Goal: Transaction & Acquisition: Purchase product/service

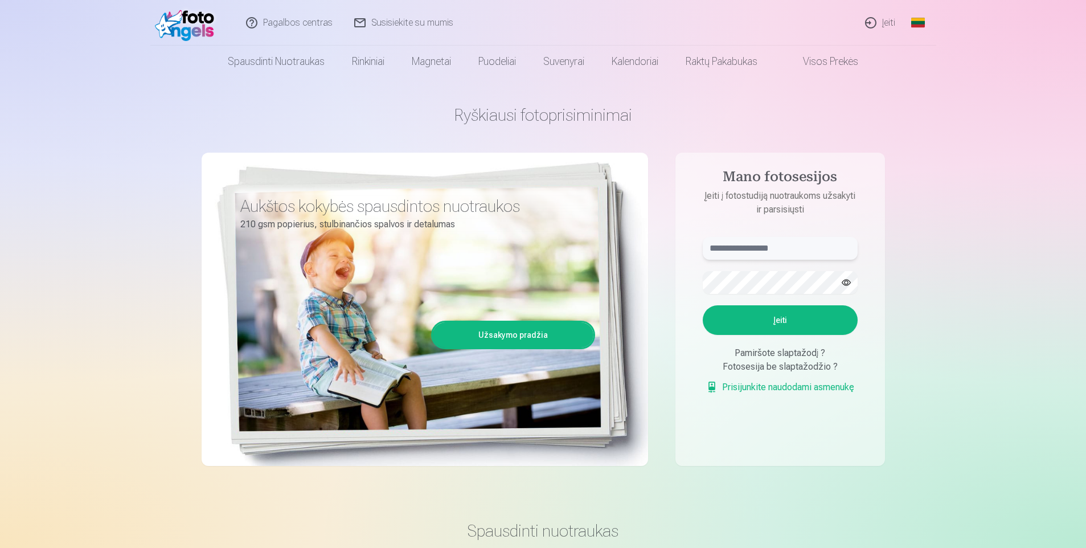
click at [720, 248] on input "text" at bounding box center [780, 248] width 155 height 23
type input "**********"
click at [736, 311] on button "Įeiti" at bounding box center [780, 320] width 155 height 30
click at [781, 315] on button "Įeiti" at bounding box center [780, 320] width 155 height 30
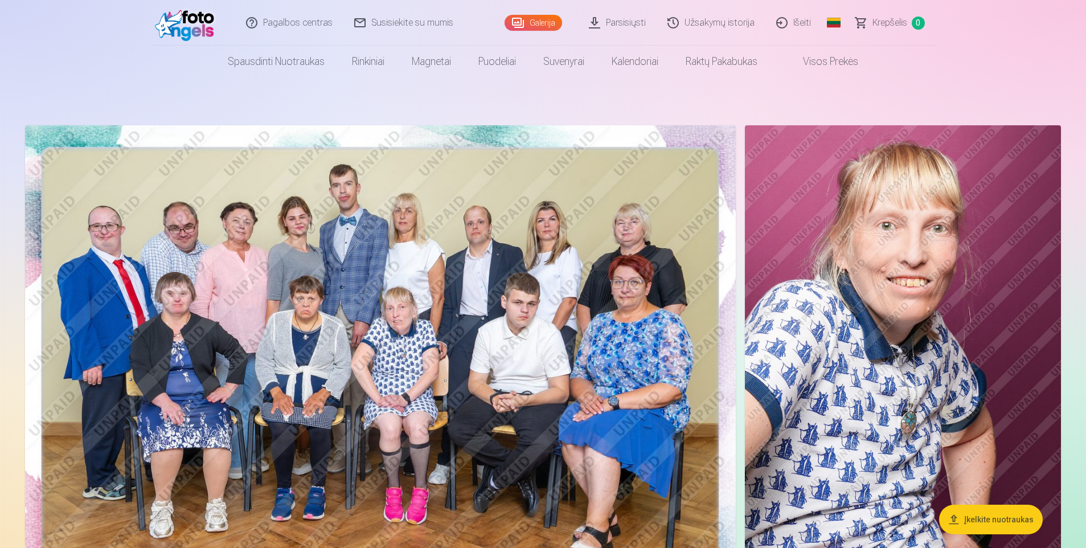
click at [621, 454] on img at bounding box center [380, 362] width 711 height 474
click at [796, 486] on img at bounding box center [903, 362] width 316 height 474
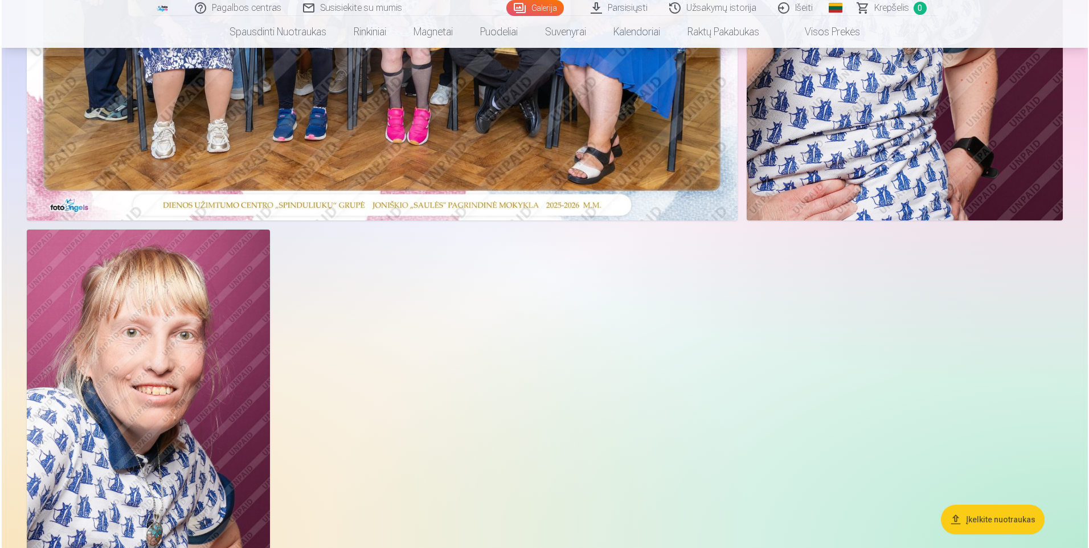
scroll to position [456, 0]
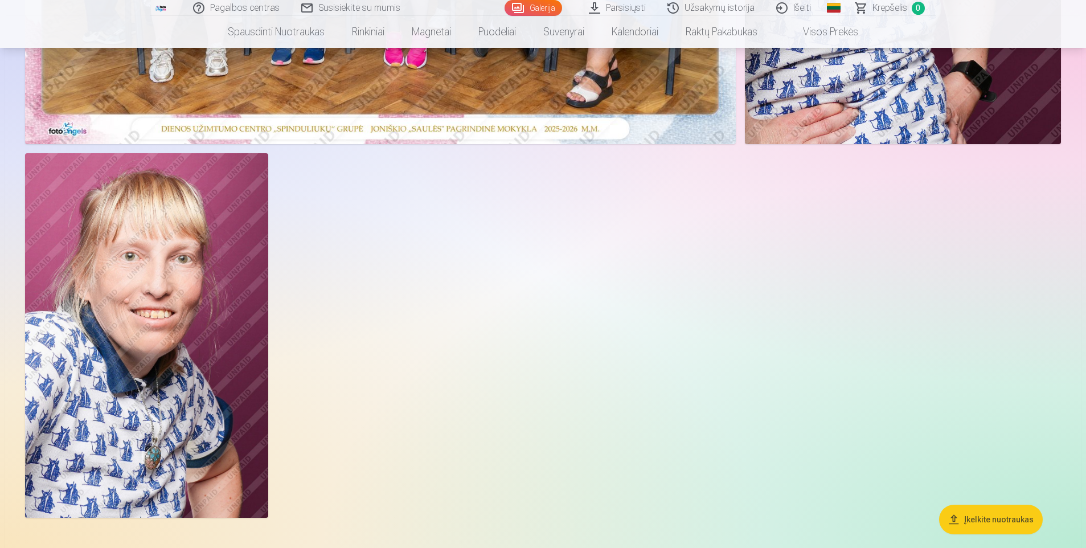
click at [166, 366] on img at bounding box center [146, 335] width 243 height 364
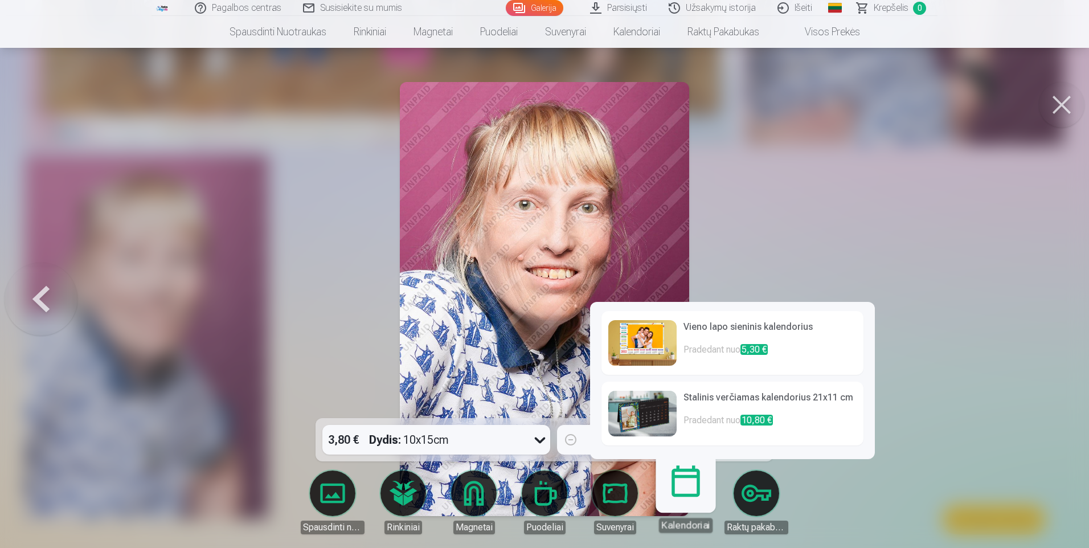
click at [681, 523] on div "Kalendoriai" at bounding box center [686, 525] width 54 height 15
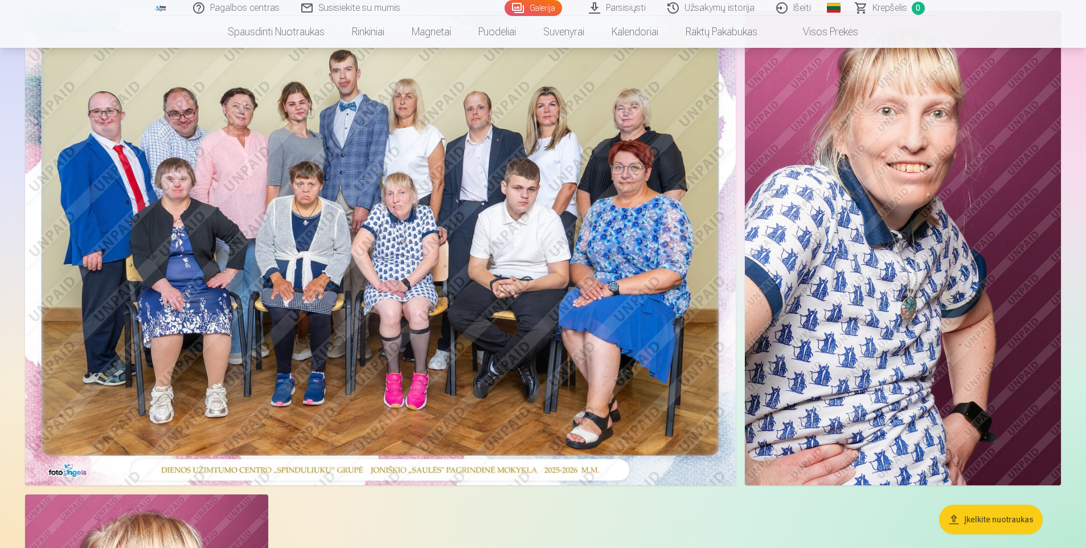
scroll to position [114, 0]
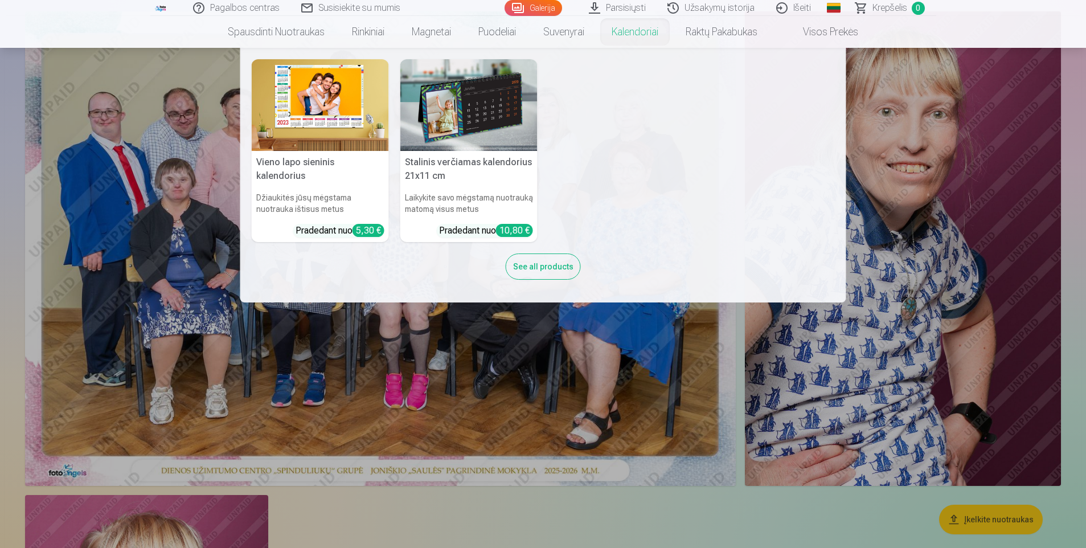
click at [624, 30] on link "Kalendoriai" at bounding box center [635, 32] width 74 height 32
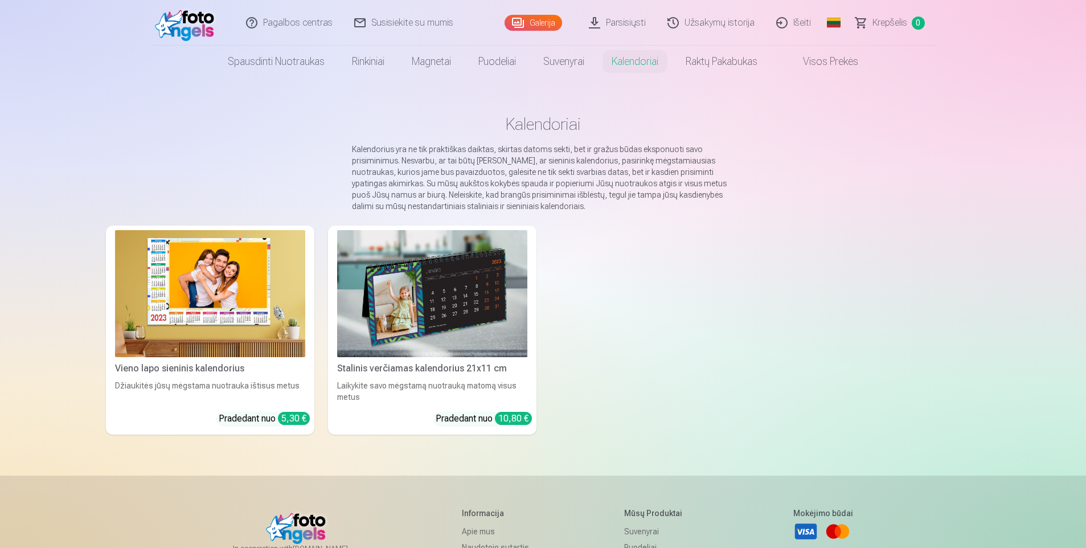
click at [469, 288] on img at bounding box center [432, 293] width 190 height 127
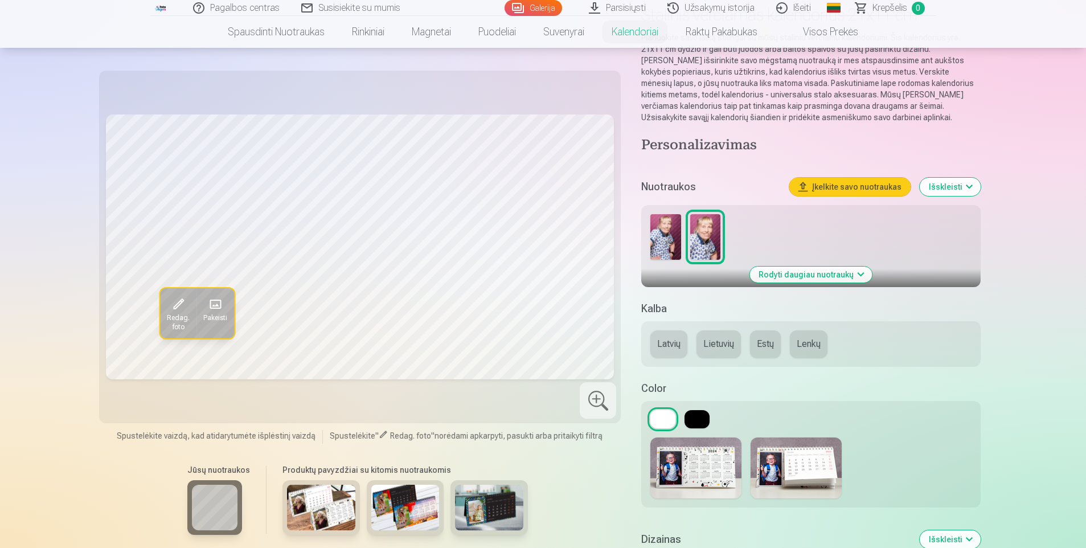
scroll to position [57, 0]
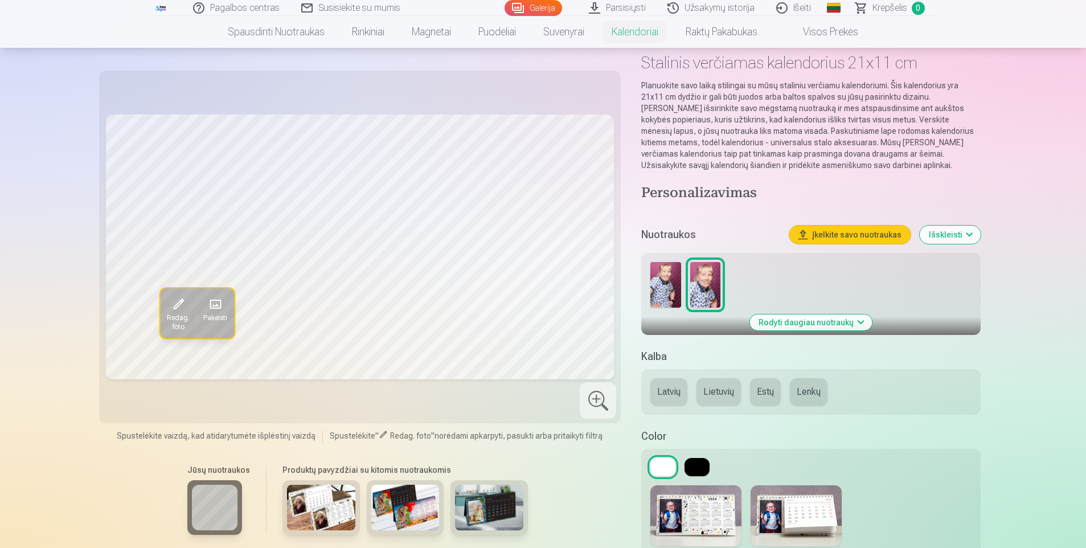
click at [667, 277] on img at bounding box center [665, 285] width 30 height 46
click at [707, 278] on img at bounding box center [705, 285] width 30 height 46
click at [673, 286] on img at bounding box center [665, 285] width 30 height 46
click at [711, 286] on img at bounding box center [705, 285] width 30 height 46
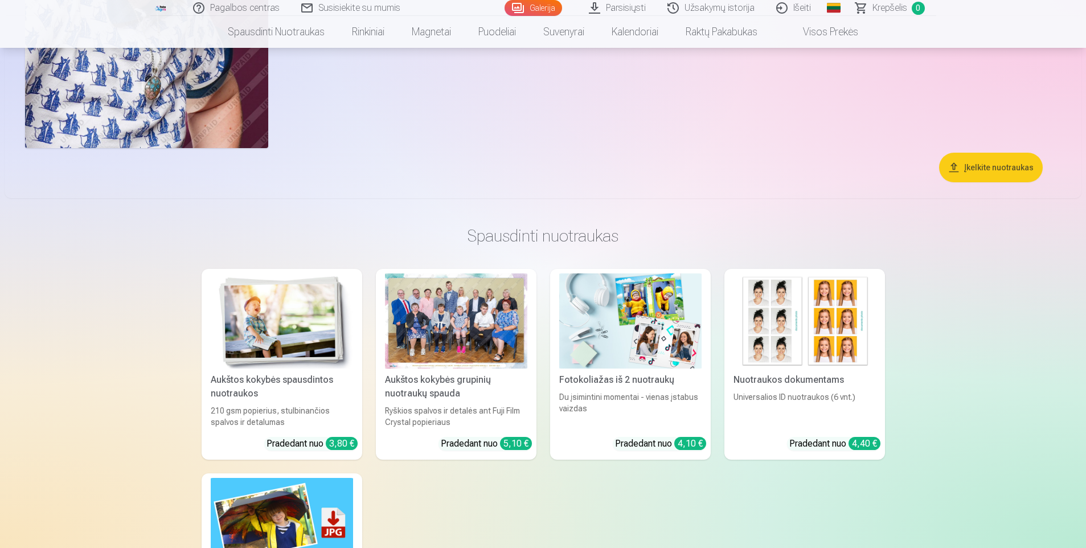
scroll to position [854, 0]
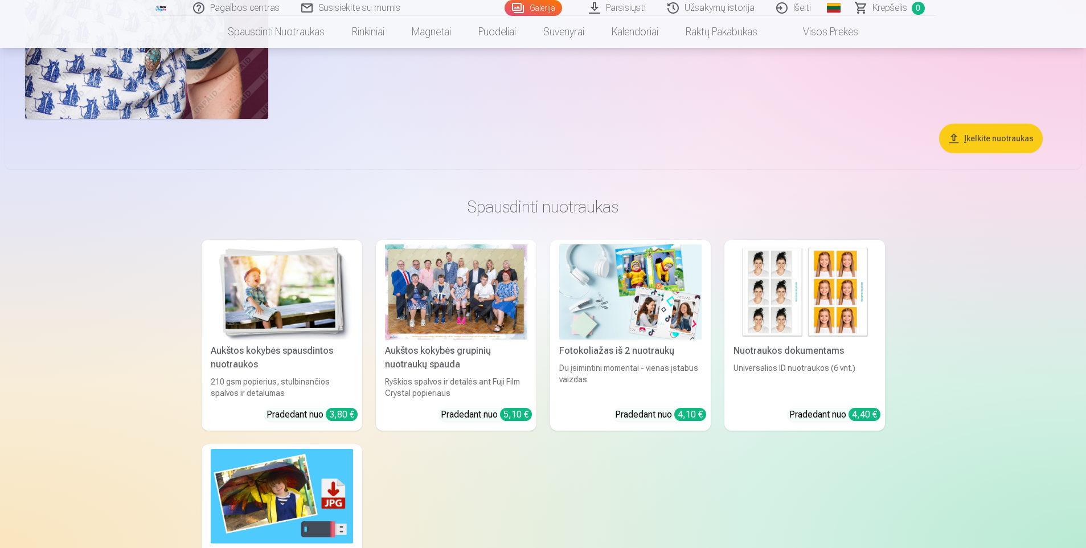
click at [441, 286] on div at bounding box center [456, 291] width 142 height 95
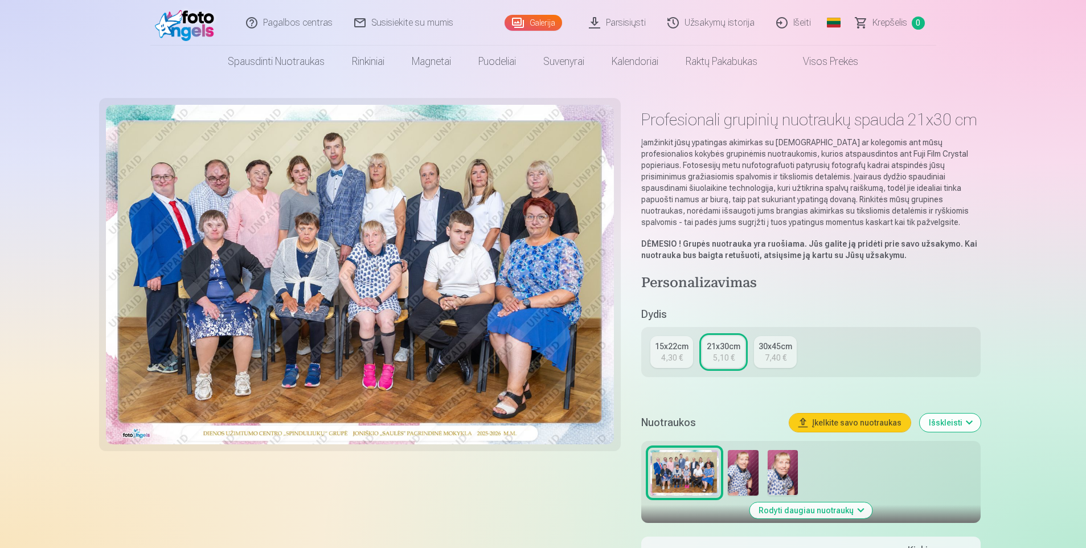
click at [674, 343] on div "15x22cm" at bounding box center [672, 346] width 34 height 11
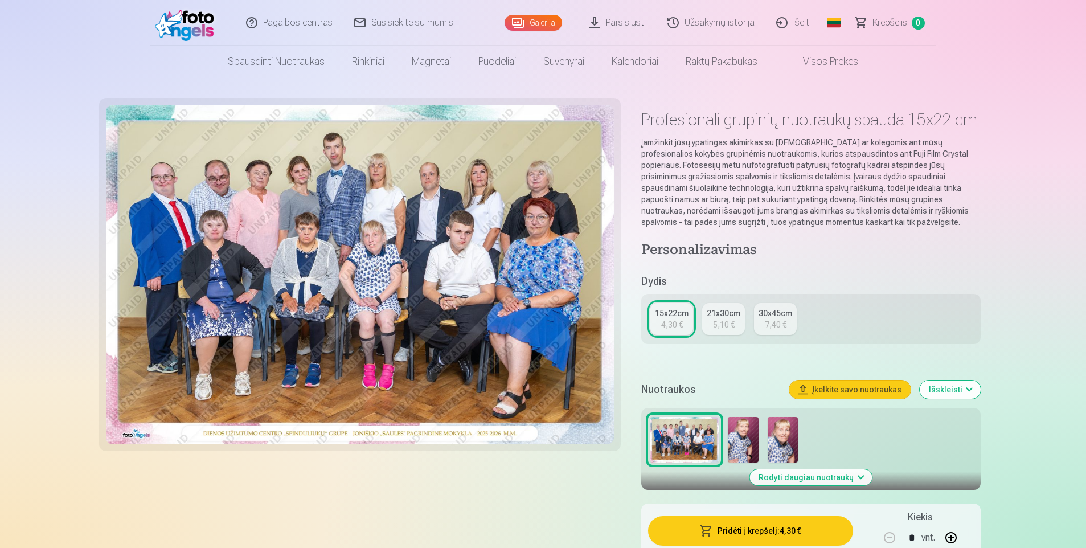
click at [739, 435] on img at bounding box center [743, 440] width 30 height 46
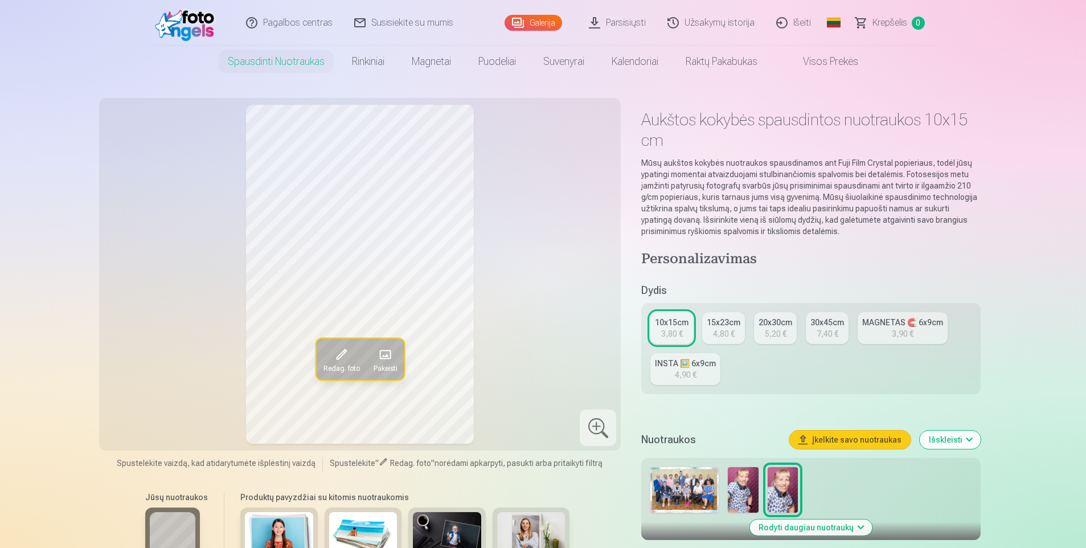
click at [723, 325] on div "15x23cm" at bounding box center [724, 322] width 34 height 11
click at [666, 318] on div "10x15cm" at bounding box center [672, 322] width 34 height 11
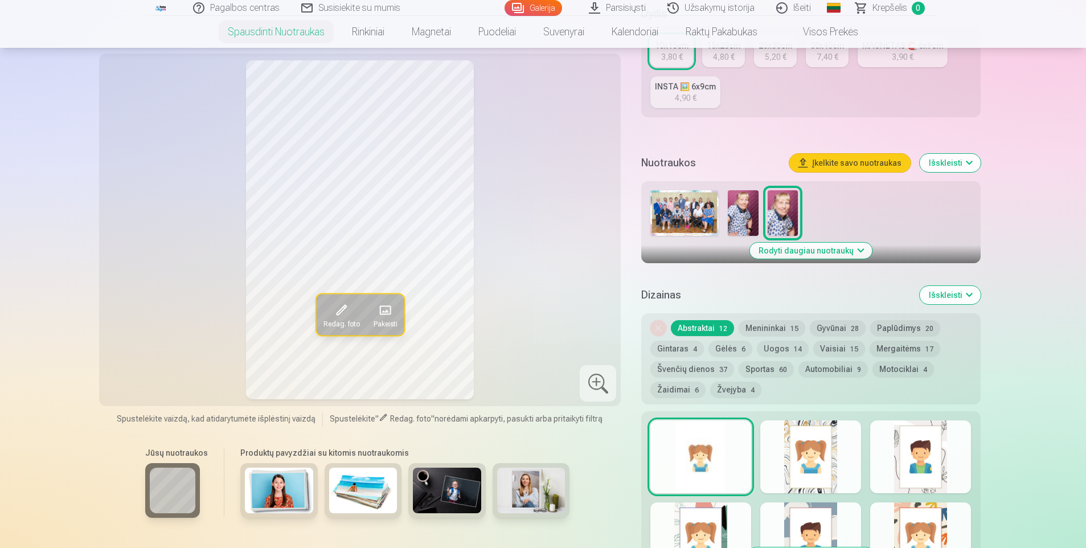
scroll to position [285, 0]
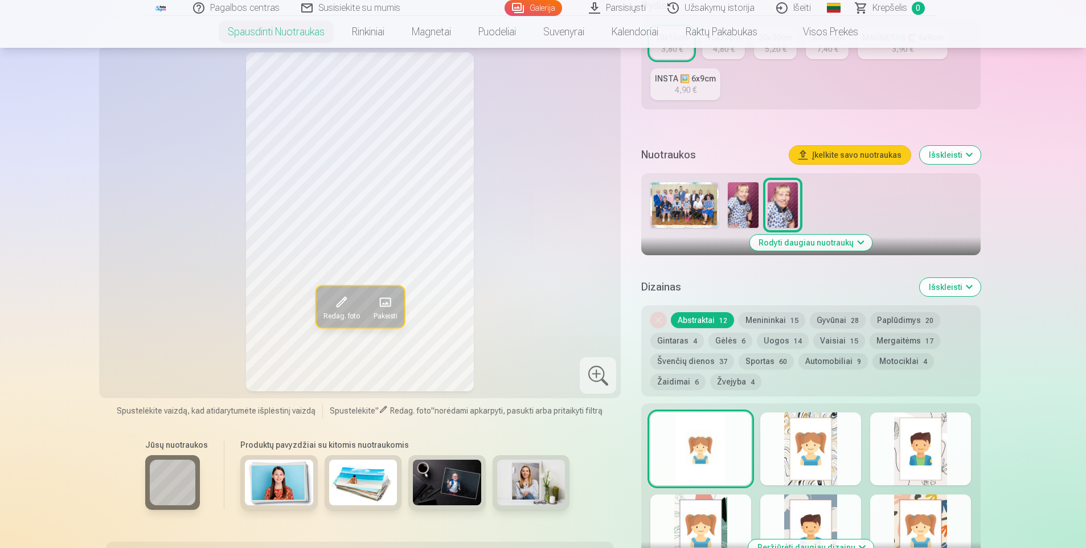
click at [776, 316] on button "Menininkai 15" at bounding box center [772, 320] width 67 height 16
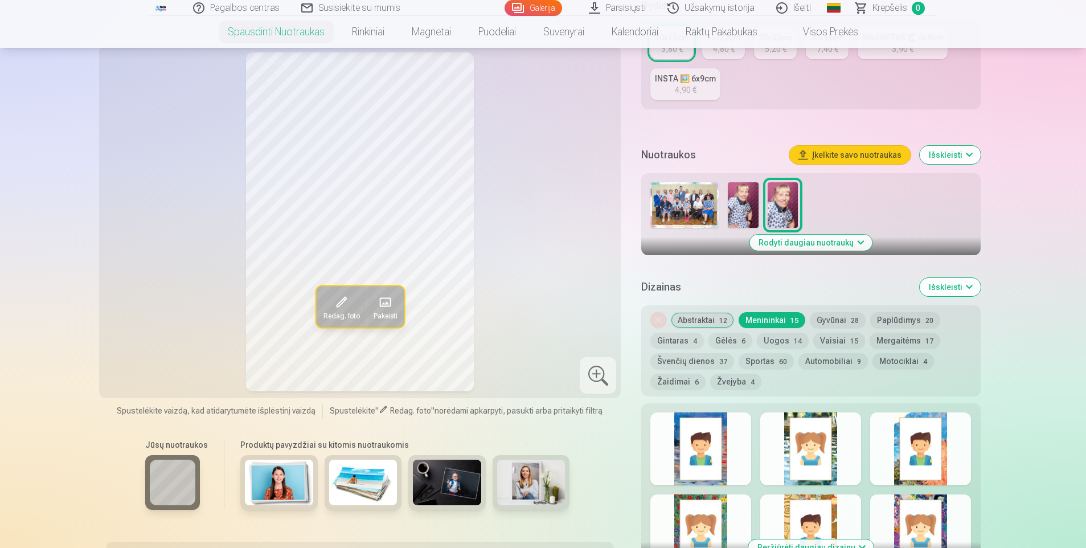
click at [839, 317] on button "Gyvūnai 28" at bounding box center [838, 320] width 56 height 16
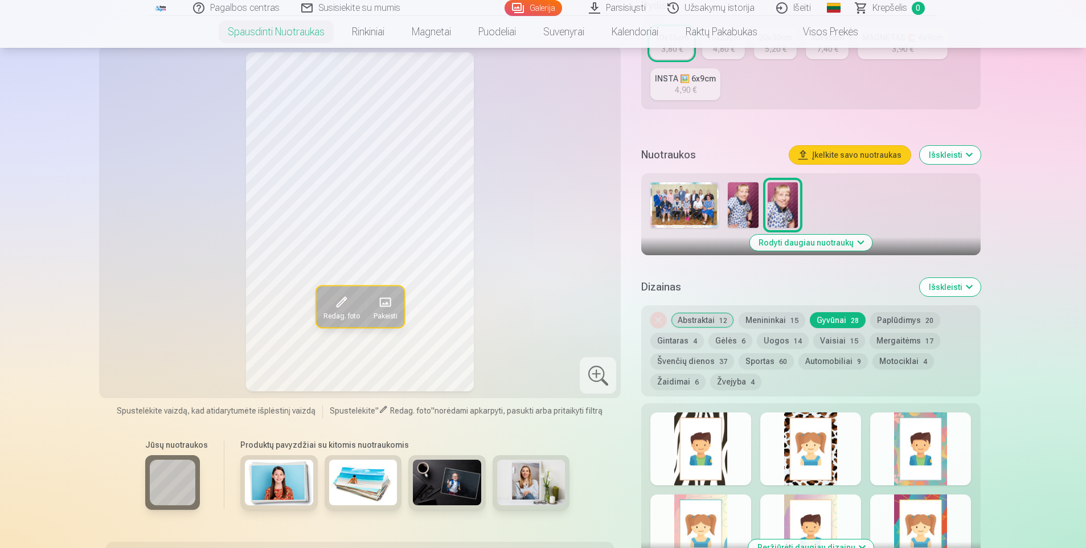
click at [911, 316] on button "Paplūdimys 20" at bounding box center [905, 320] width 70 height 16
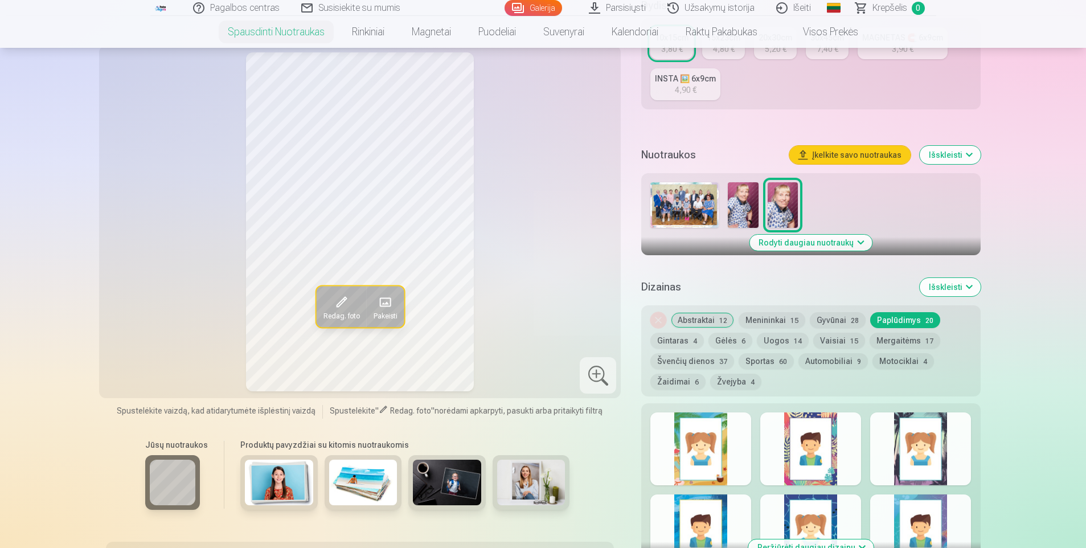
click at [668, 341] on button "Gintaras 4" at bounding box center [677, 341] width 54 height 16
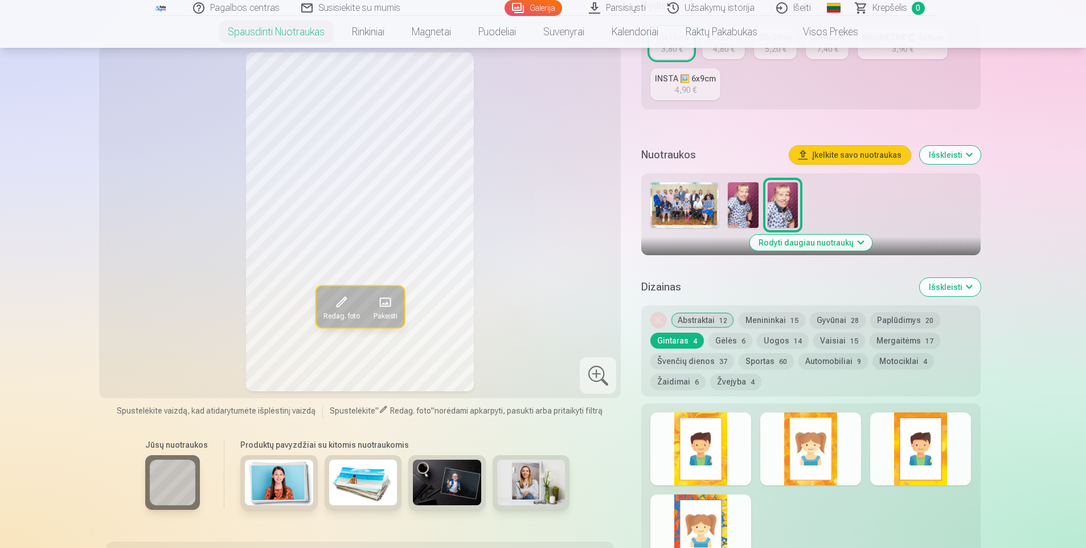
click at [730, 335] on button "Gėlės 6" at bounding box center [730, 341] width 44 height 16
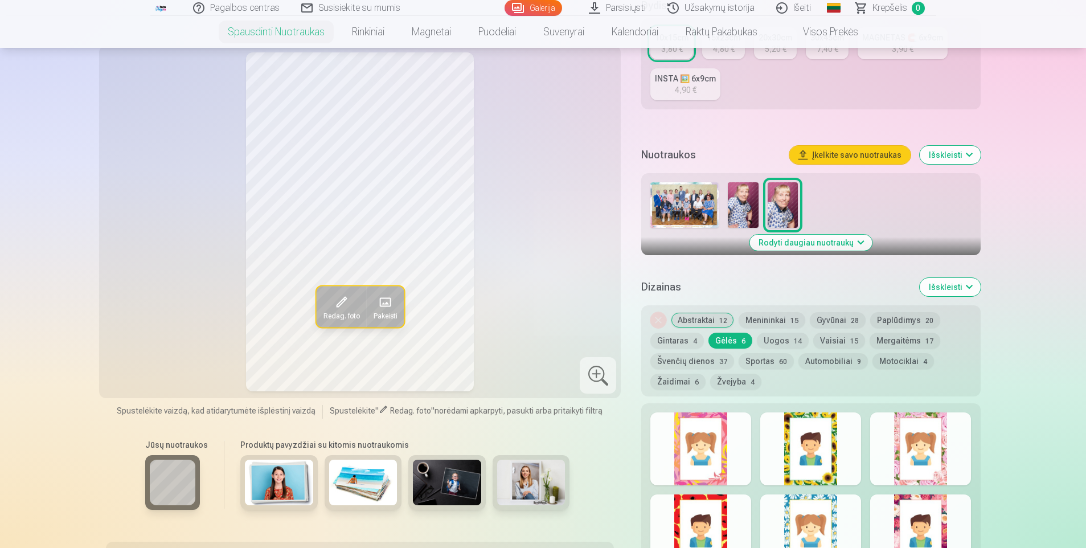
click at [776, 337] on button "Uogos 14" at bounding box center [783, 341] width 52 height 16
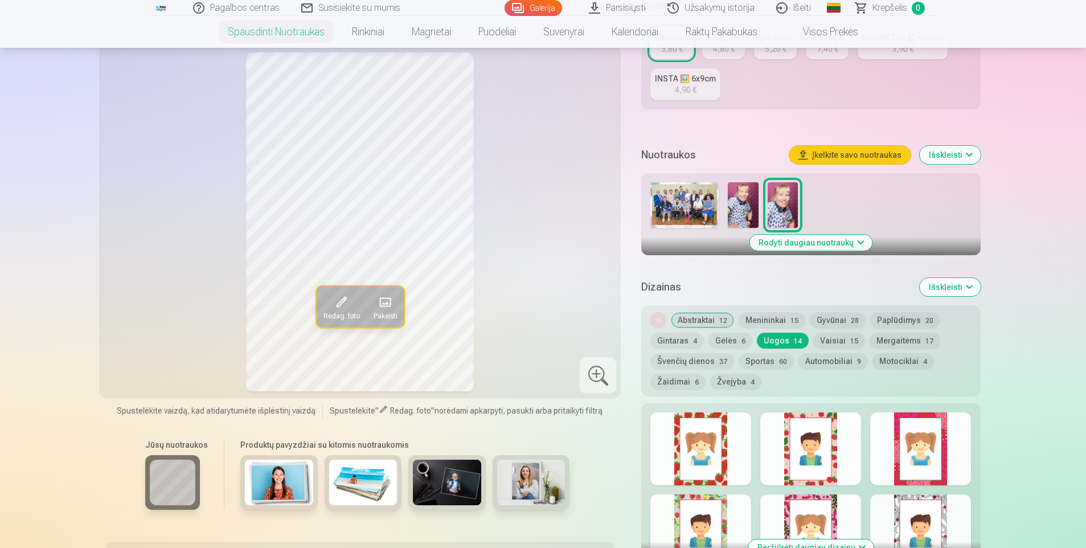
click at [821, 339] on button "Vaisiai 15" at bounding box center [839, 341] width 52 height 16
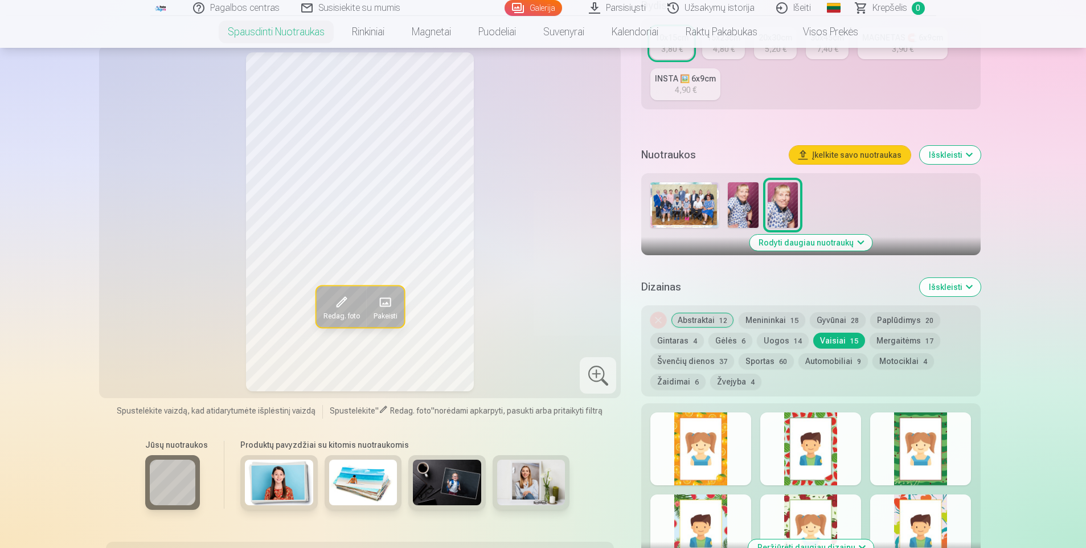
click at [884, 339] on button "Mergaitėms 17" at bounding box center [905, 341] width 71 height 16
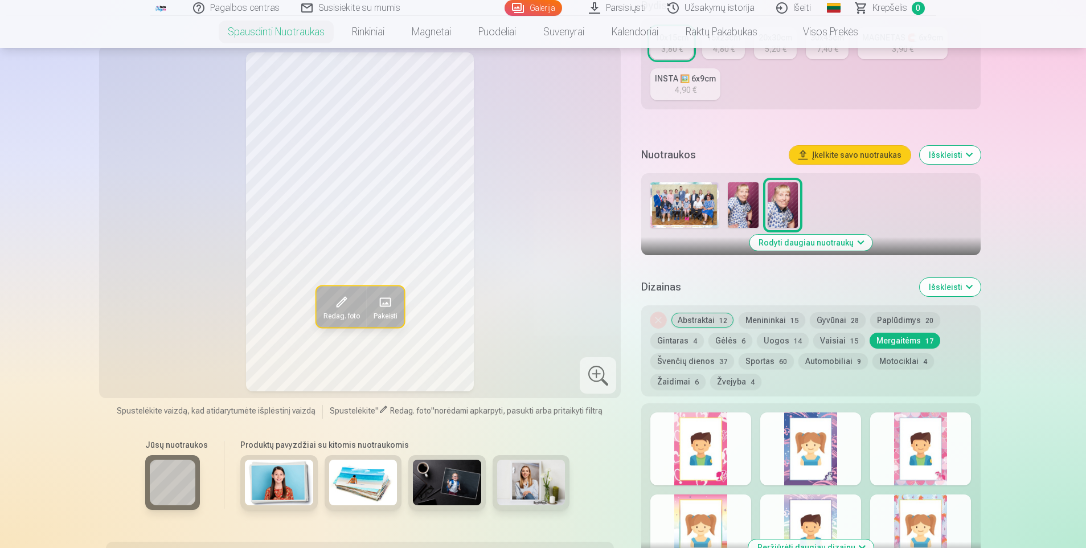
click at [675, 355] on button "Švenčių dienos 37" at bounding box center [692, 361] width 84 height 16
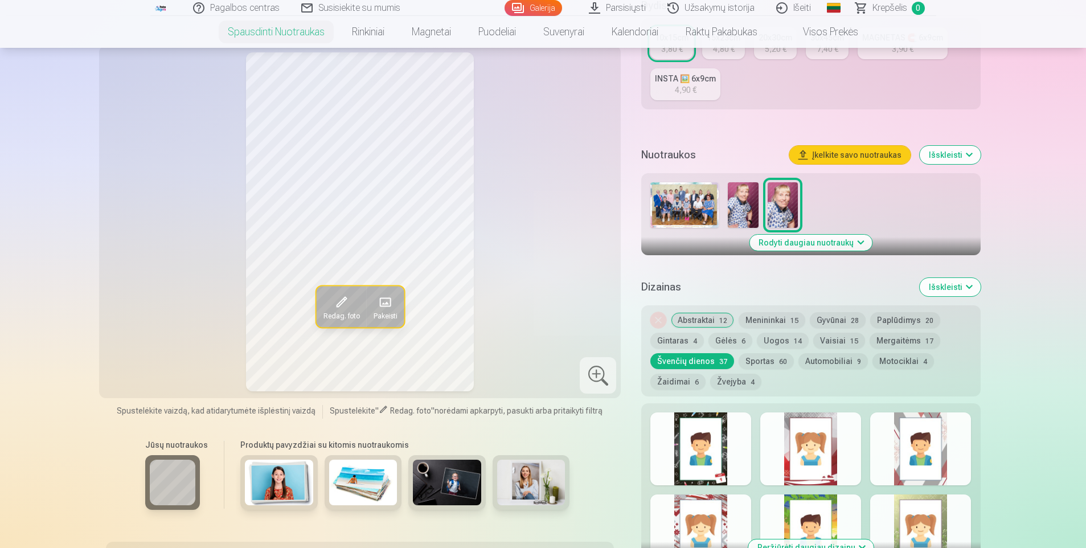
click at [763, 357] on button "Sportas 60" at bounding box center [766, 361] width 55 height 16
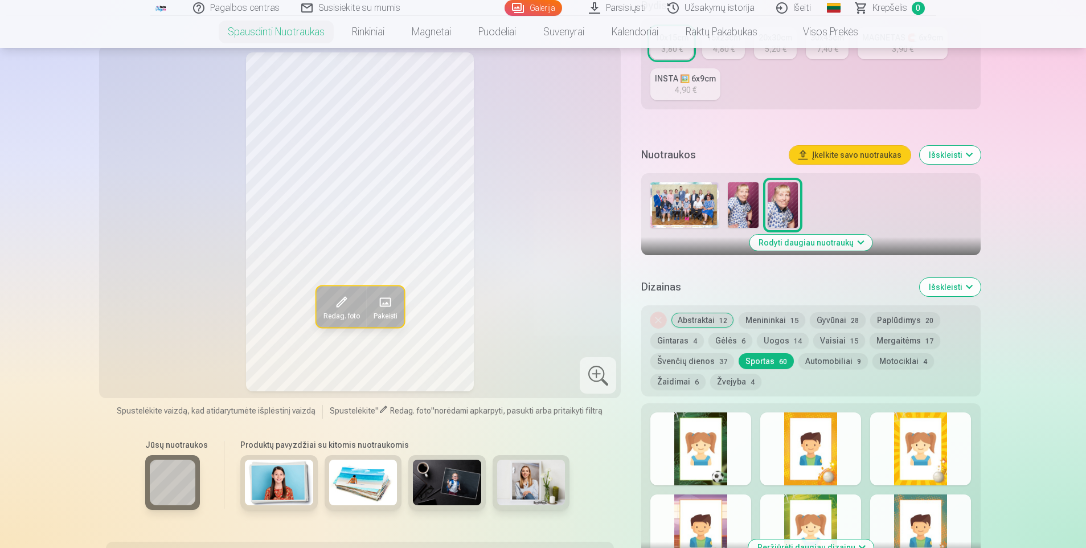
click at [830, 358] on button "Automobiliai 9" at bounding box center [832, 361] width 69 height 16
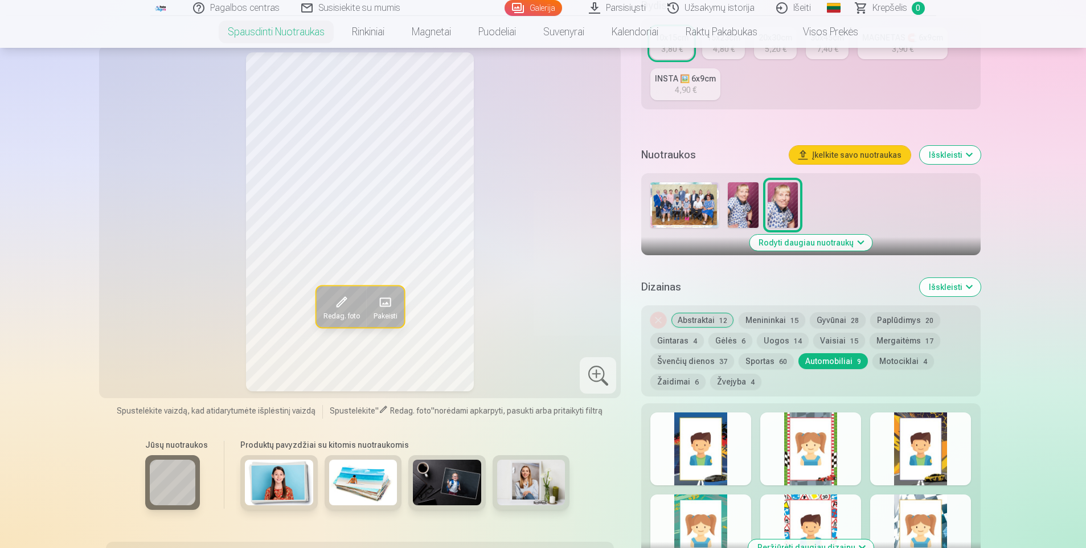
click at [885, 355] on button "Motociklai 4" at bounding box center [904, 361] width 62 height 16
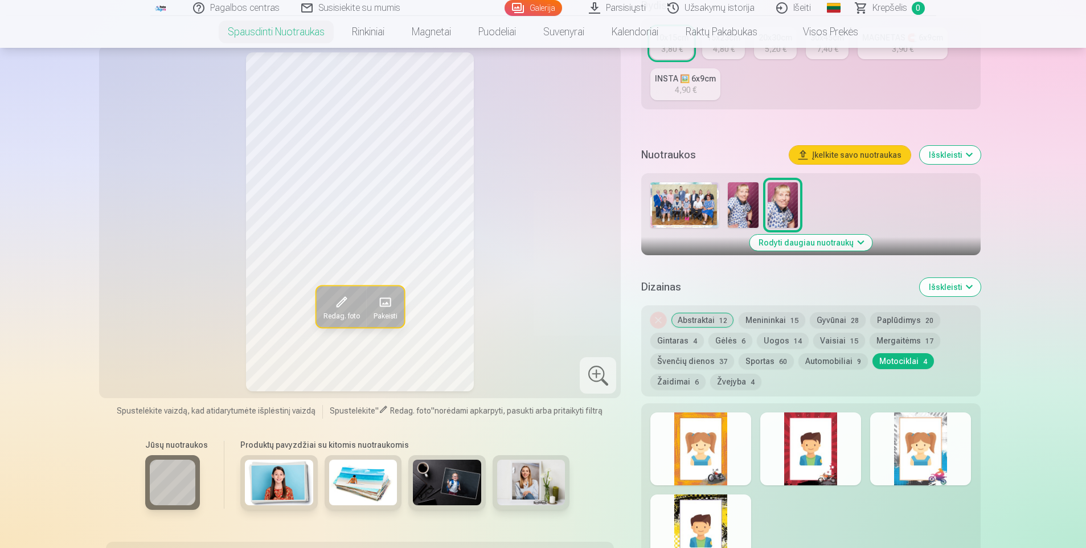
click at [675, 378] on button "Žaidimai 6" at bounding box center [677, 382] width 55 height 16
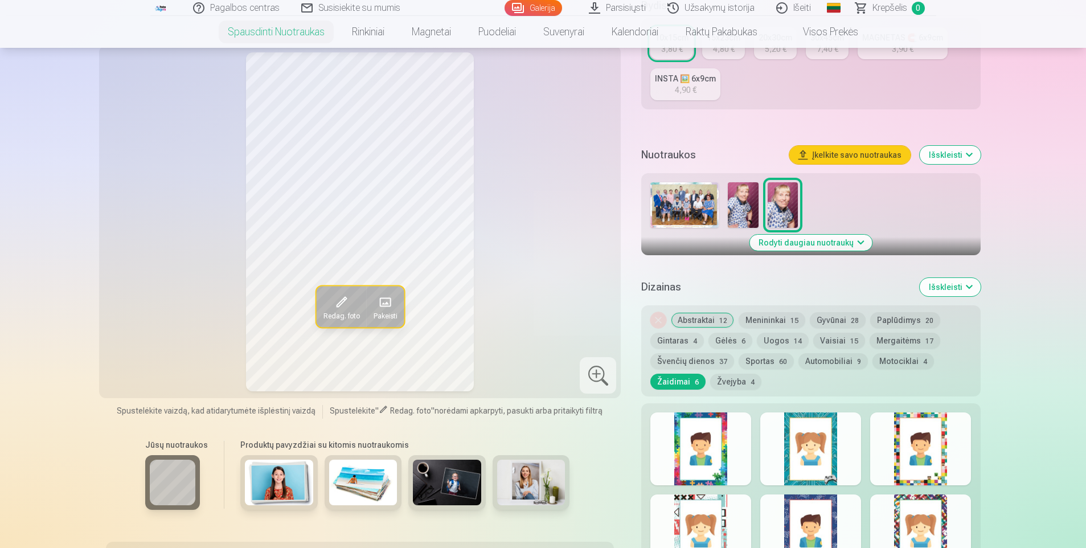
click at [736, 375] on button "Žvejyba 4" at bounding box center [735, 382] width 51 height 16
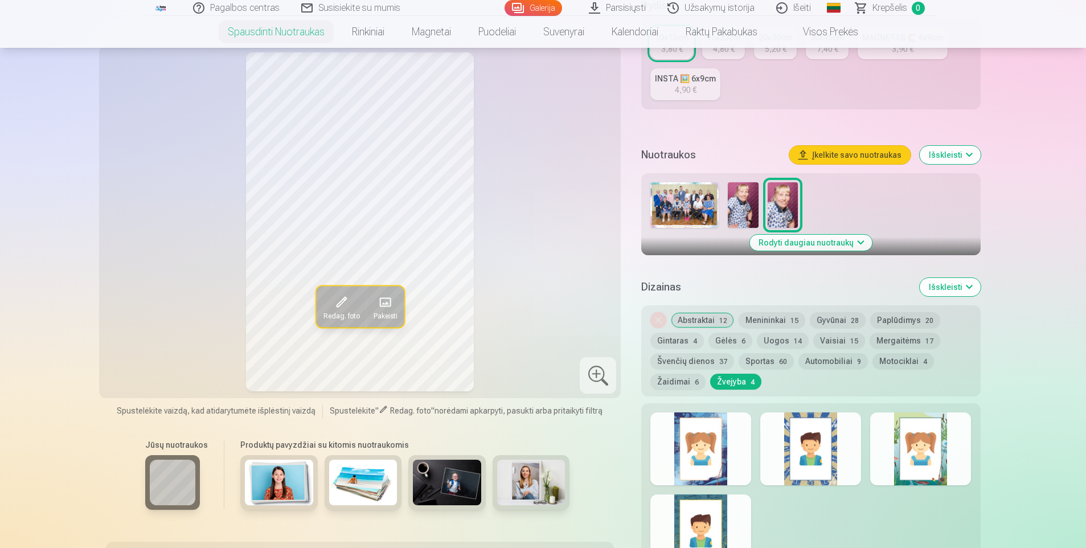
click at [692, 317] on button "Abstraktai 12" at bounding box center [702, 320] width 63 height 16
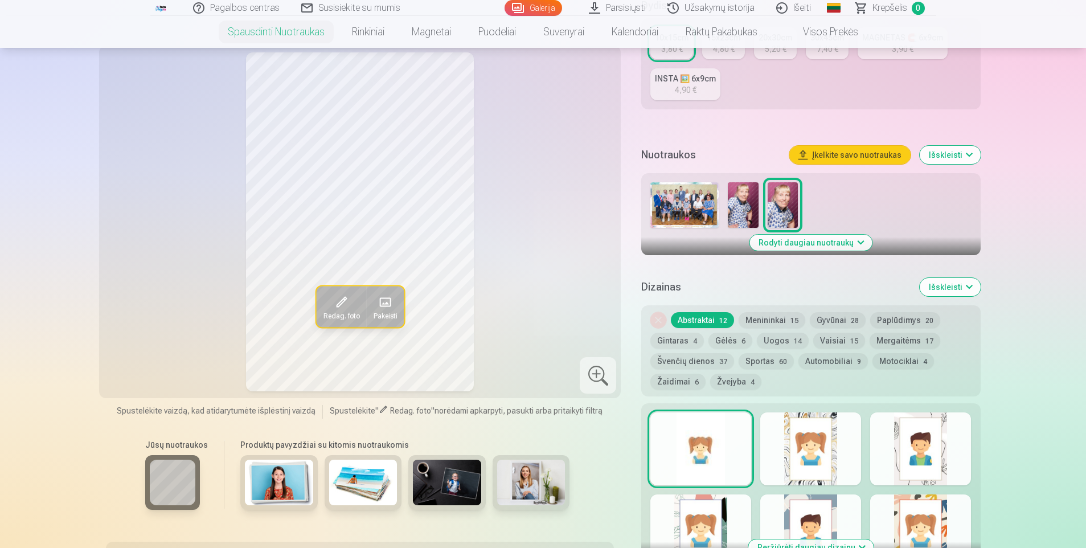
click at [854, 238] on button "Rodyti daugiau nuotraukų" at bounding box center [810, 243] width 122 height 16
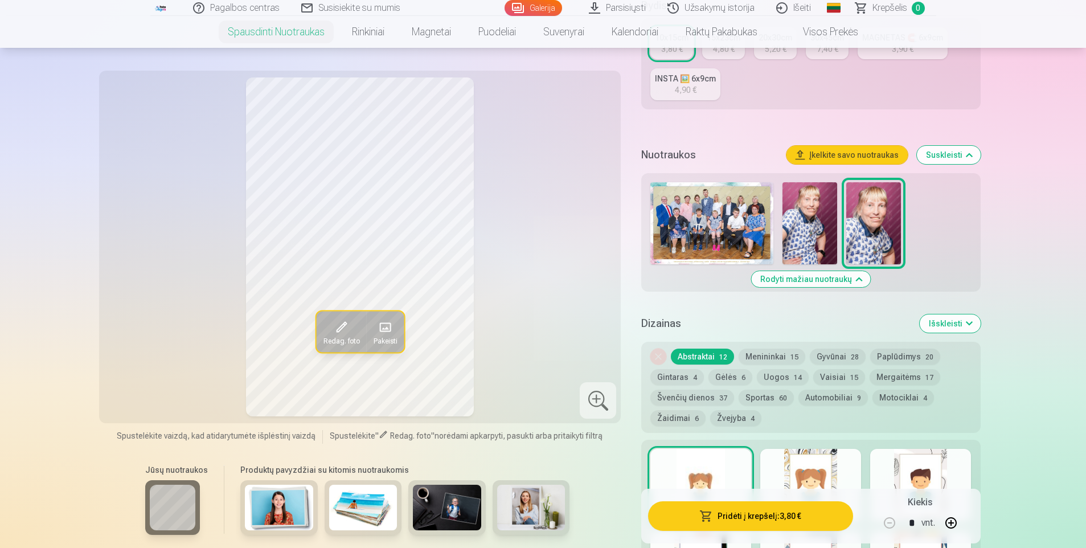
click at [967, 317] on button "Išskleisti" at bounding box center [950, 323] width 61 height 18
click at [969, 321] on button "Suskleisti" at bounding box center [949, 323] width 64 height 18
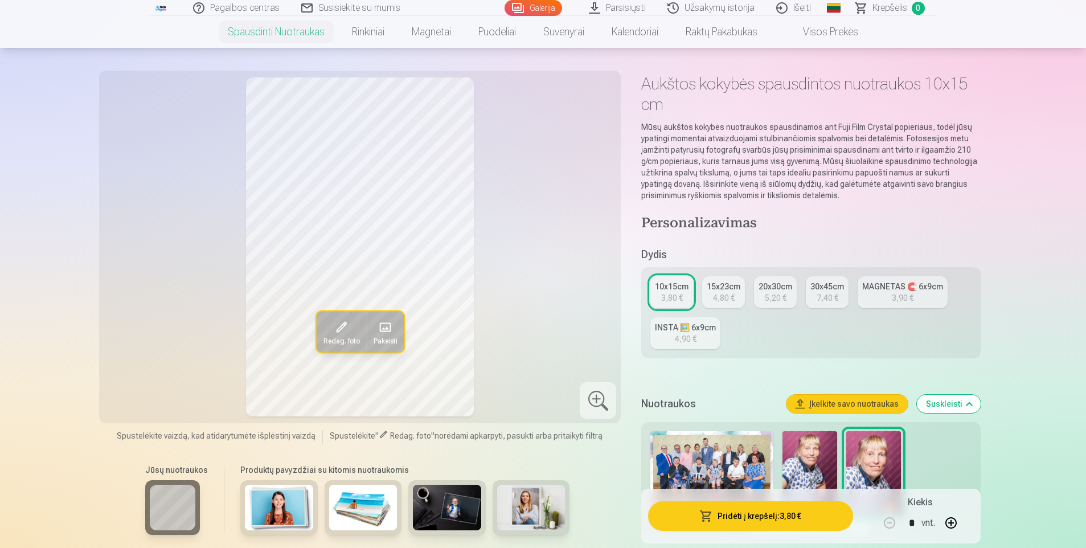
scroll to position [0, 0]
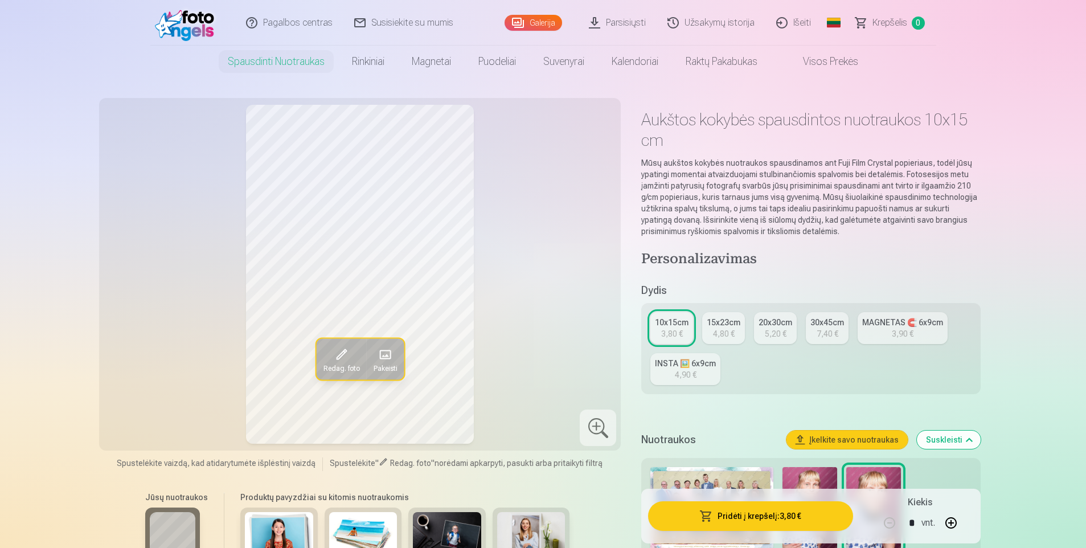
click at [794, 21] on link "Išeiti" at bounding box center [794, 23] width 56 height 46
